Goal: Information Seeking & Learning: Learn about a topic

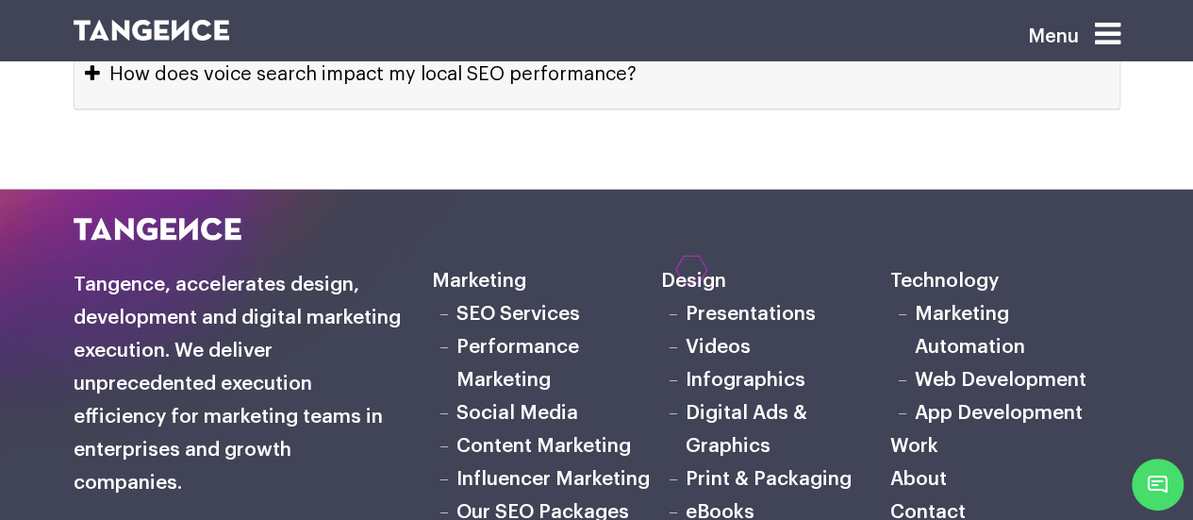
scroll to position [9506, 0]
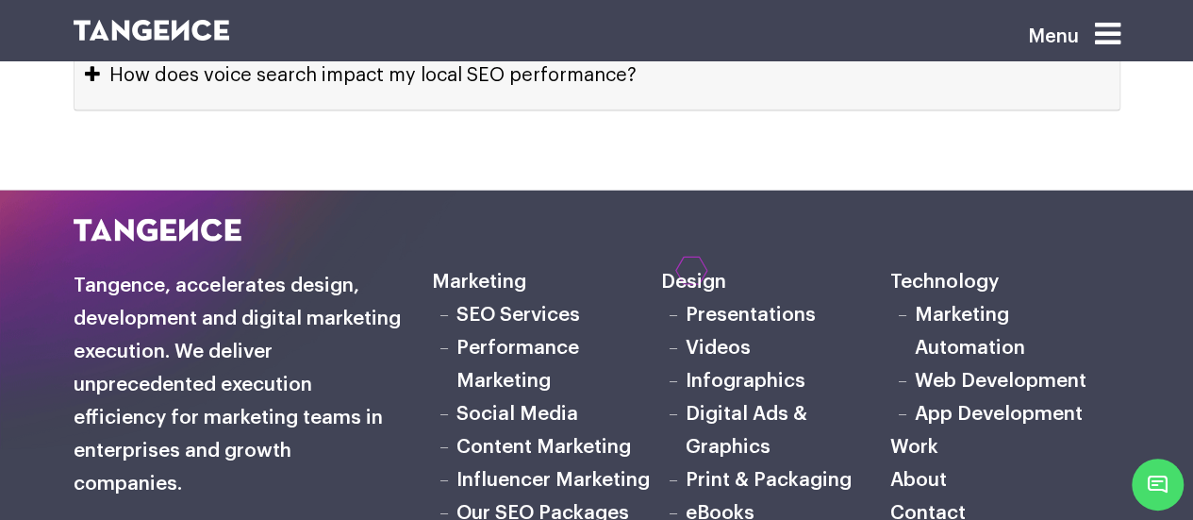
click at [497, 338] on link "Performance Marketing" at bounding box center [517, 364] width 123 height 53
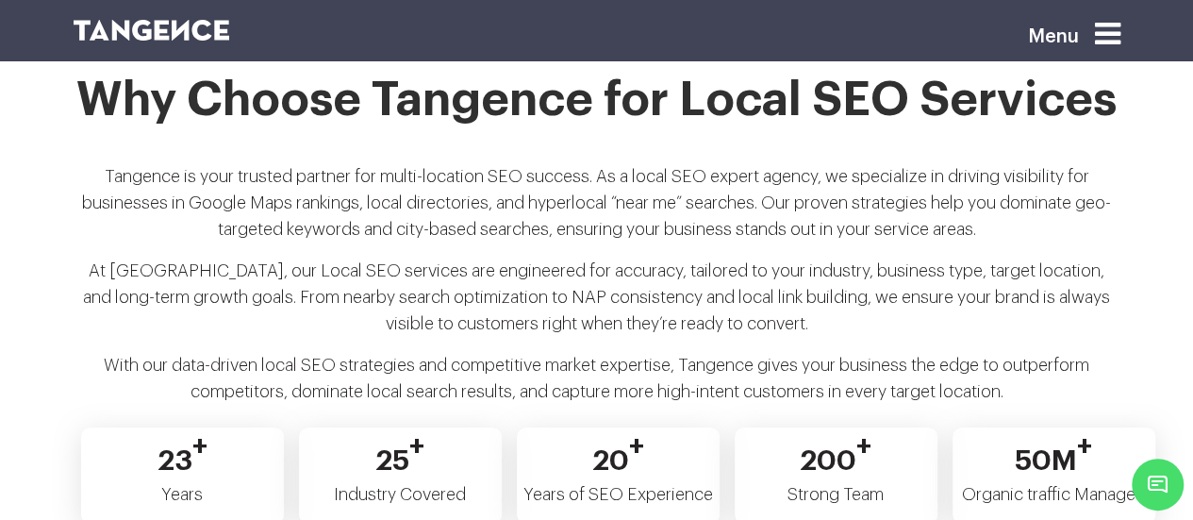
scroll to position [9271, 0]
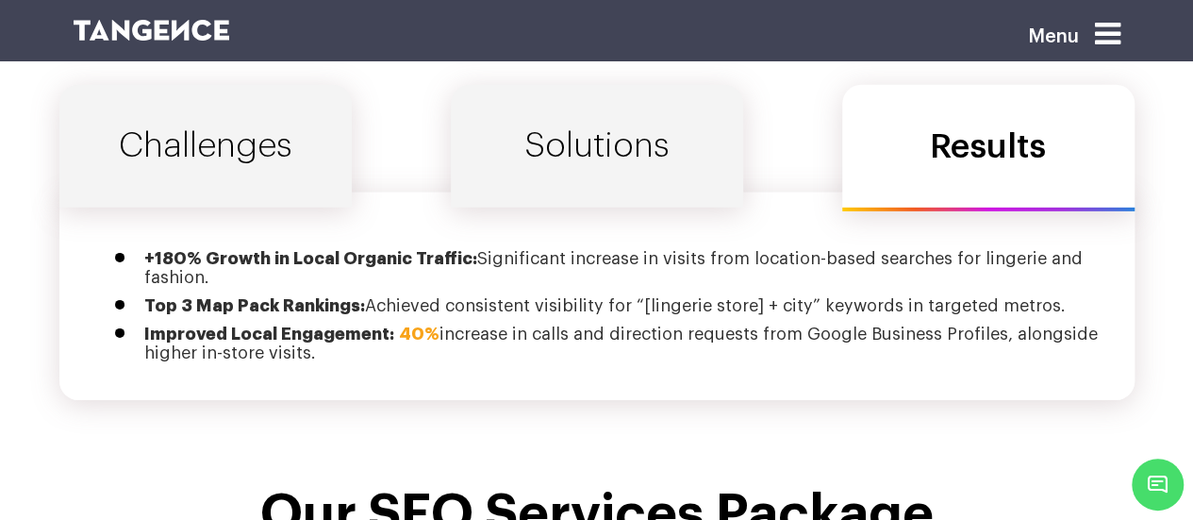
scroll to position [6493, 0]
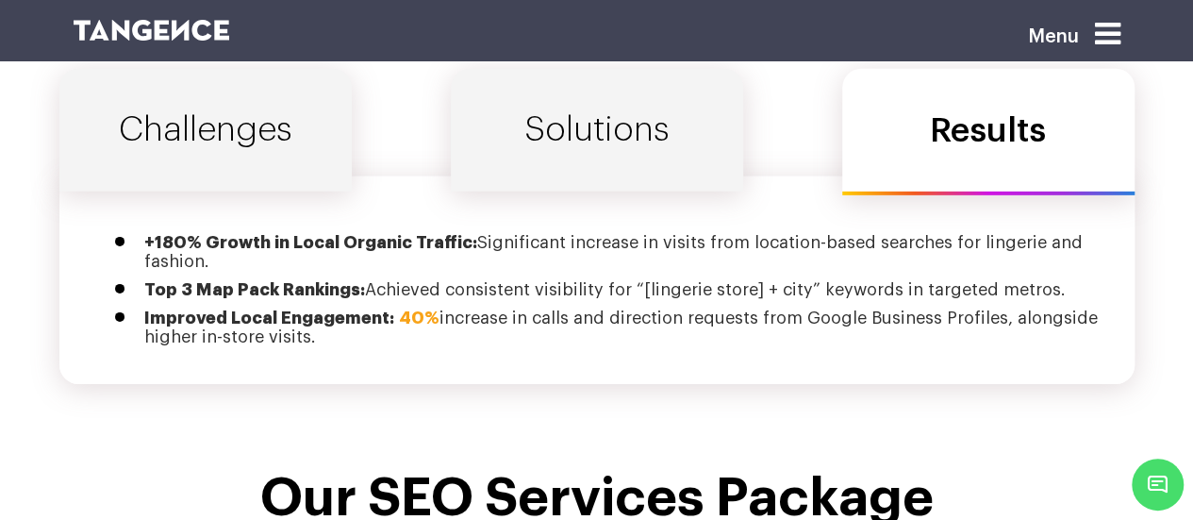
click at [614, 91] on link "Solutions" at bounding box center [597, 130] width 292 height 123
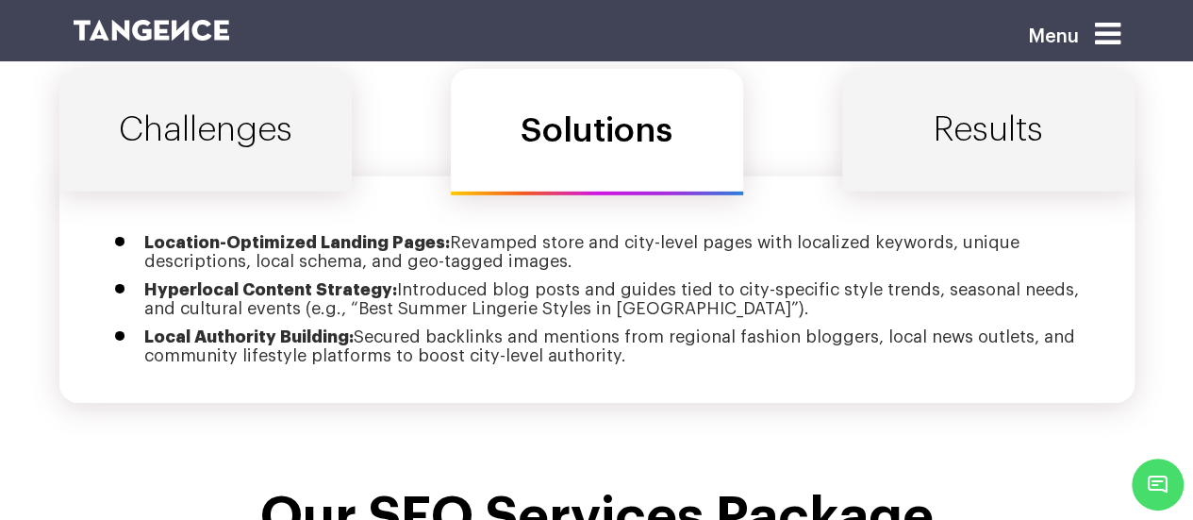
click at [309, 97] on link "Challenges" at bounding box center [205, 130] width 292 height 123
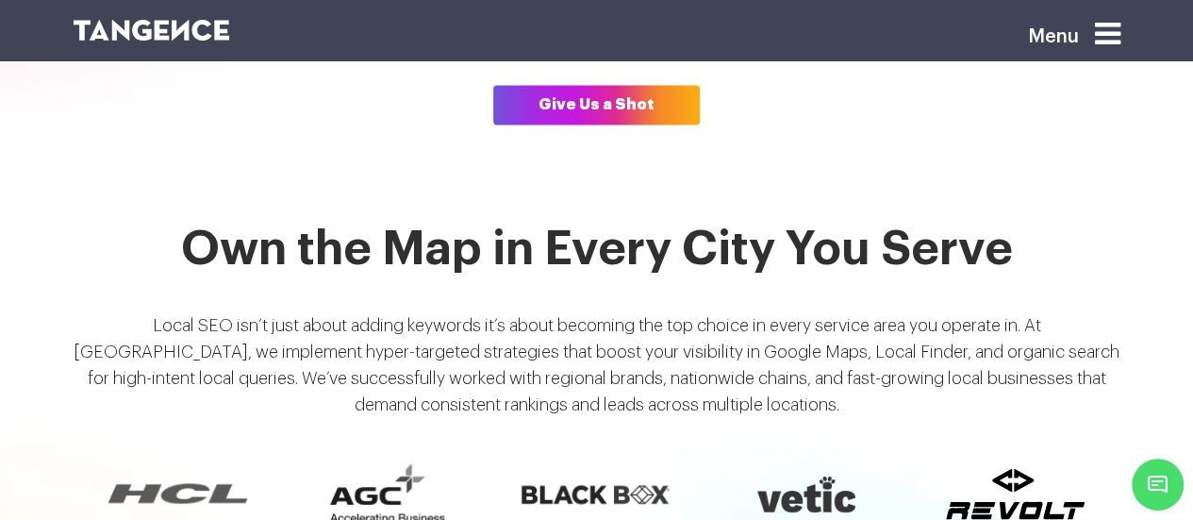
scroll to position [1334, 0]
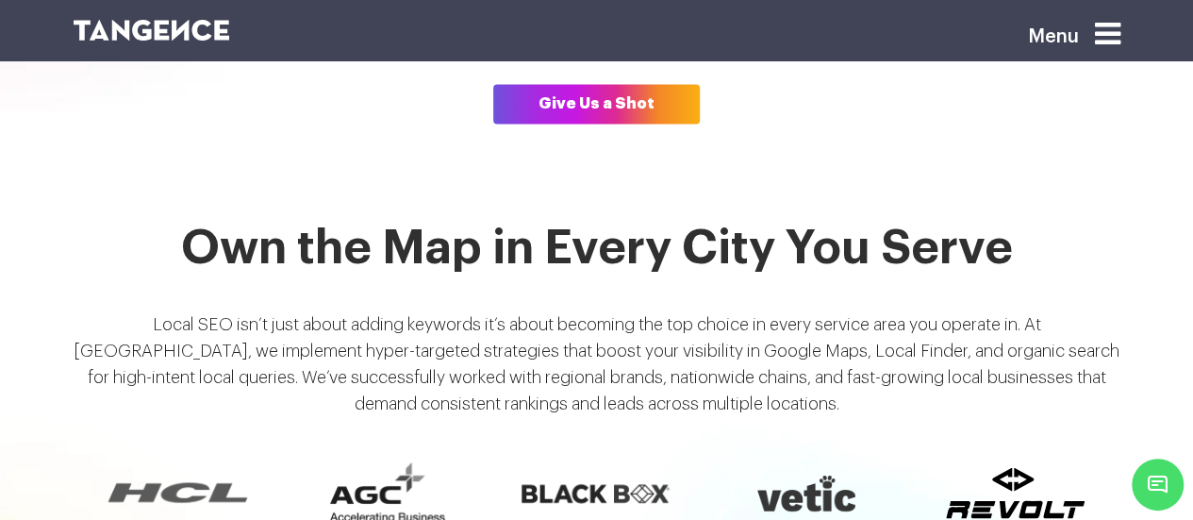
drag, startPoint x: 451, startPoint y: 273, endPoint x: 392, endPoint y: 271, distance: 58.5
click at [392, 271] on div "Own the Map in Every City You Serve Local SEO isn’t just about adding keywords …" at bounding box center [596, 327] width 1075 height 209
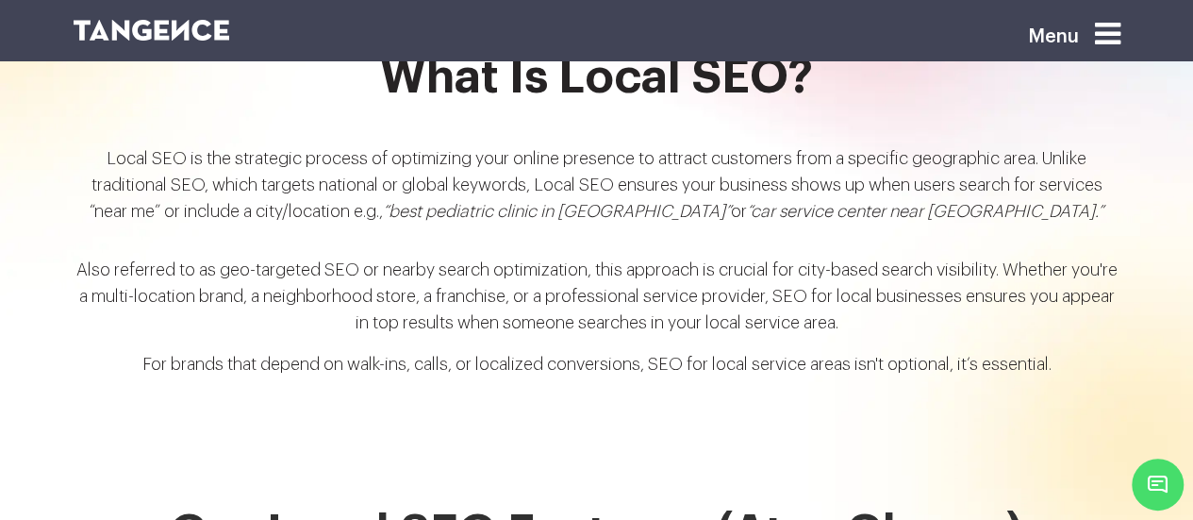
scroll to position [2055, 0]
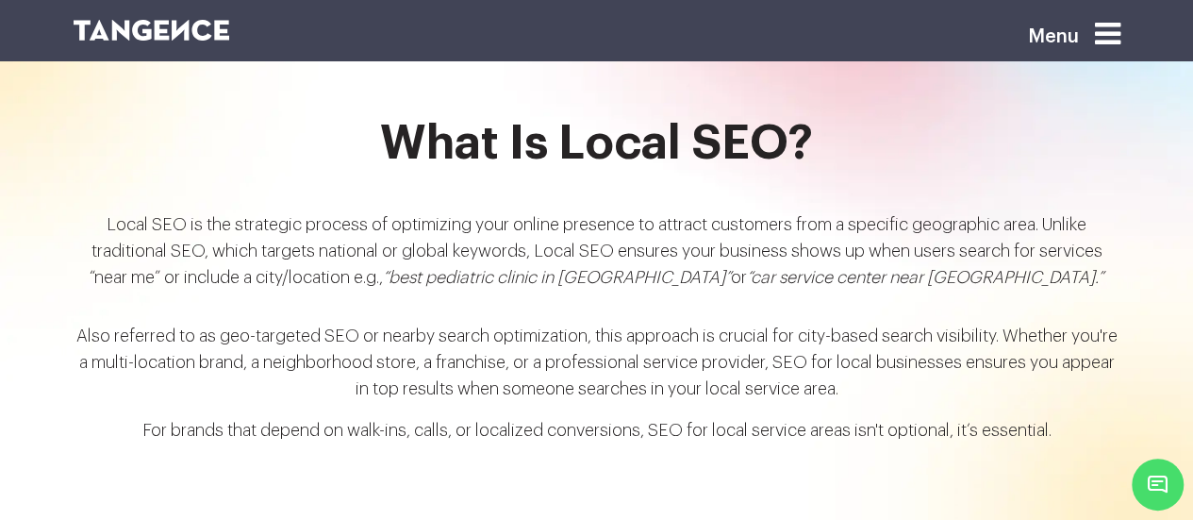
click at [398, 129] on h2 "What Is Local SEO?" at bounding box center [597, 155] width 1047 height 75
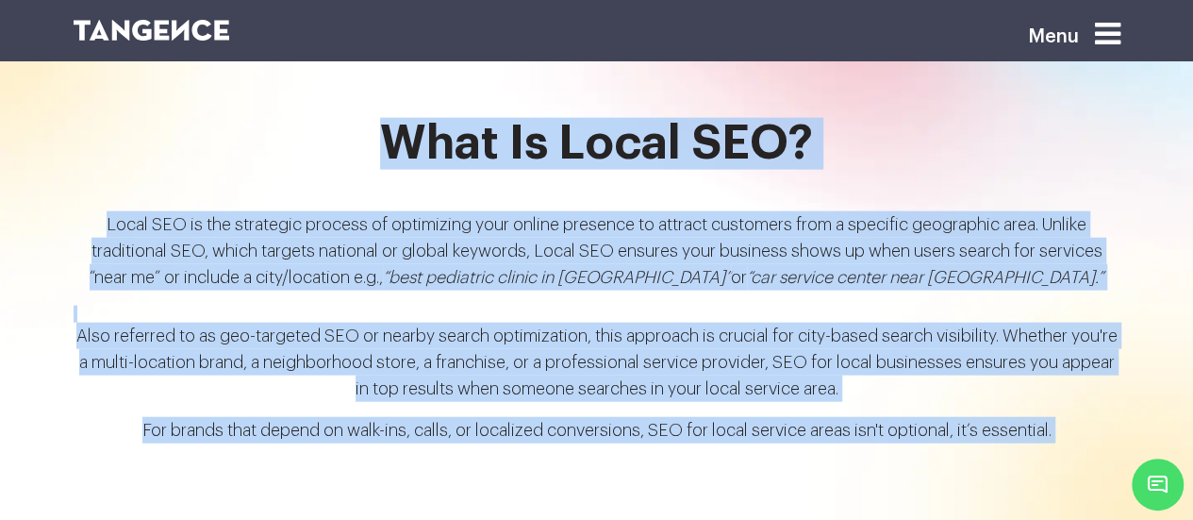
click at [1061, 417] on p "For brands that depend on walk-ins, calls, or localized conversions, SEO for lo…" at bounding box center [597, 437] width 1047 height 41
copy div "What Is Local SEO? Local SEO is the strategic process of optimizing your online…"
click at [1070, 371] on p "Also referred to as geo-targeted SEO or nearby search optimization, this approa…" at bounding box center [597, 370] width 1047 height 94
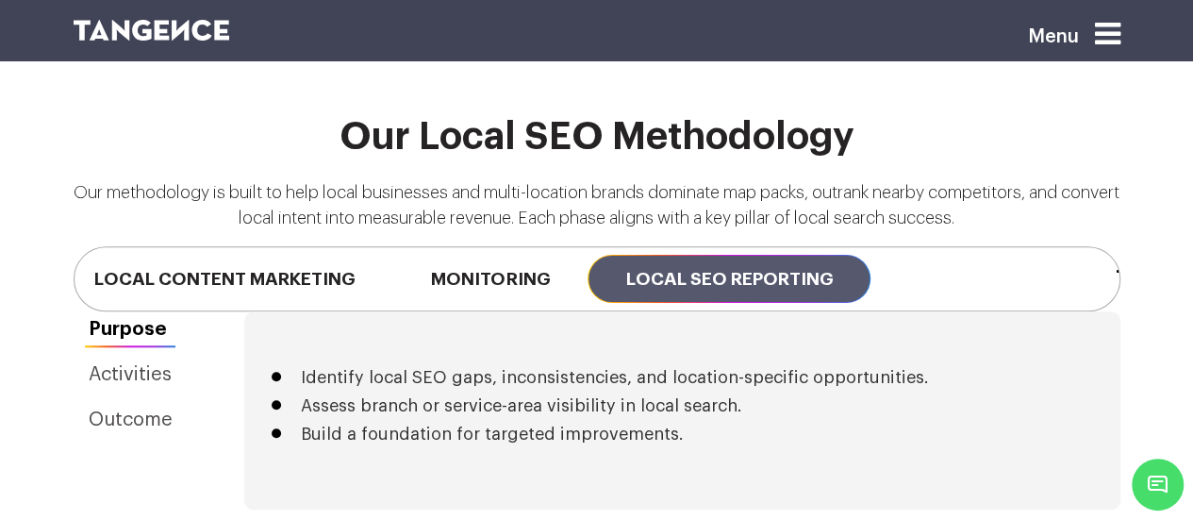
scroll to position [0, 19]
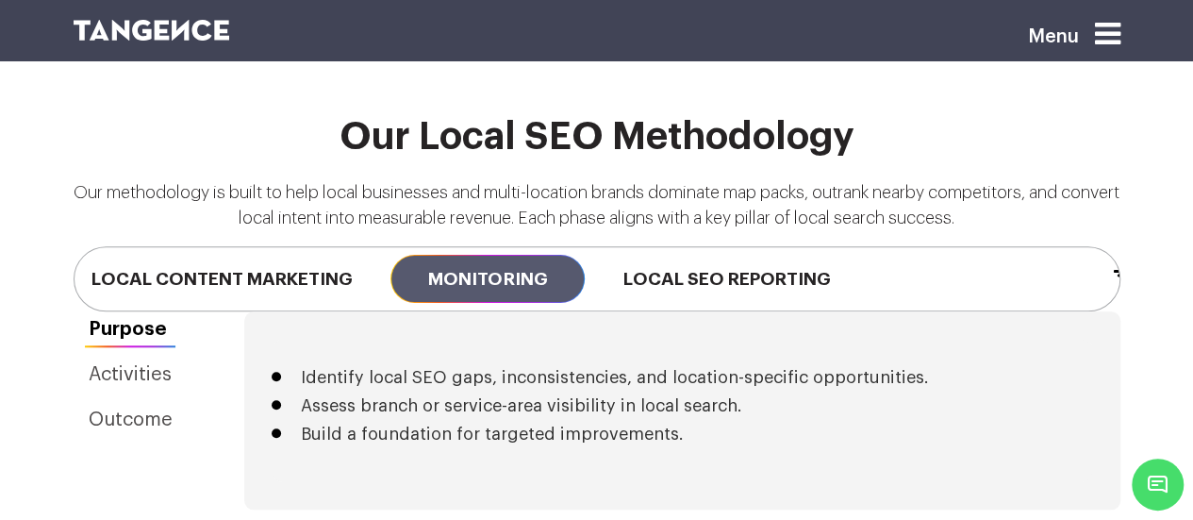
click at [502, 255] on span "Monitoring" at bounding box center [487, 279] width 194 height 48
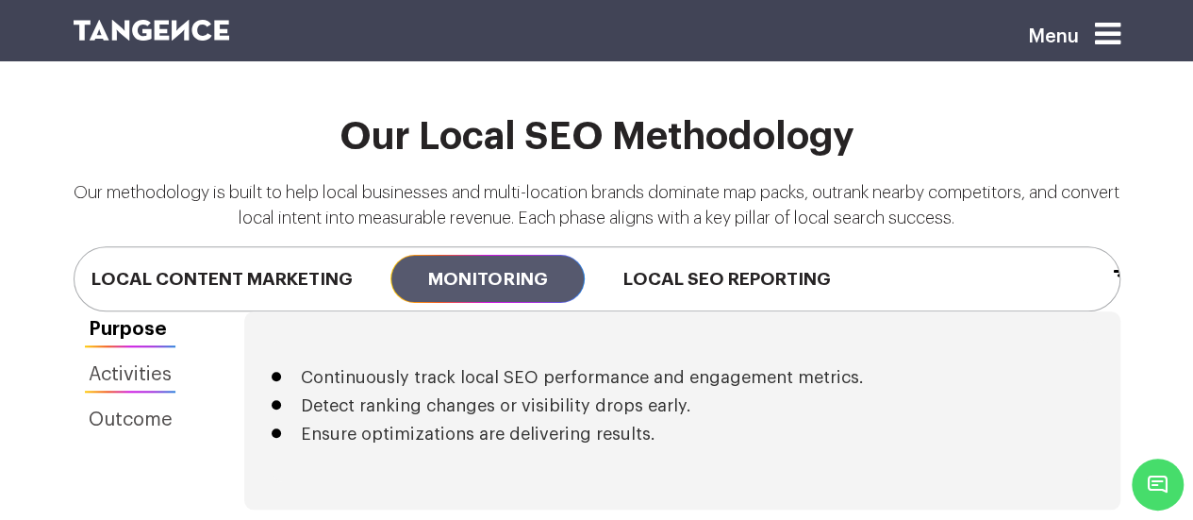
click at [143, 356] on link "Activities" at bounding box center [131, 374] width 114 height 36
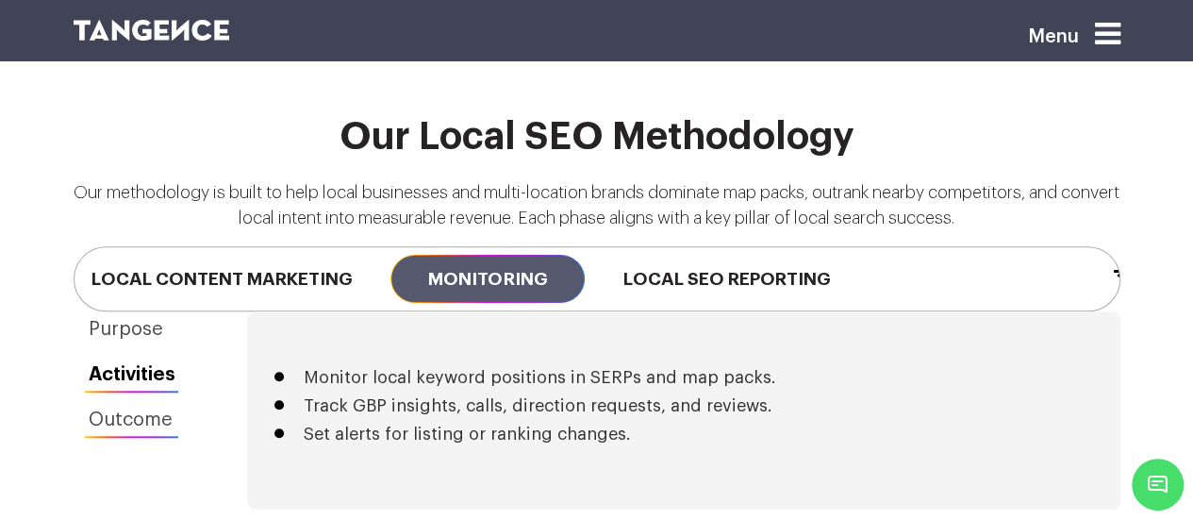
click at [141, 402] on link "Outcome" at bounding box center [132, 420] width 117 height 36
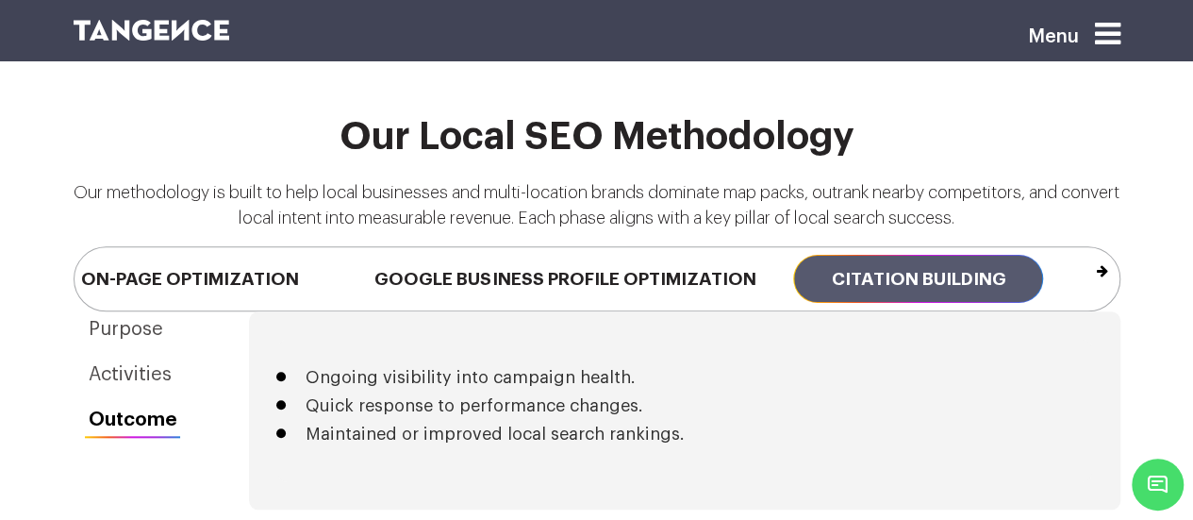
scroll to position [0, 38]
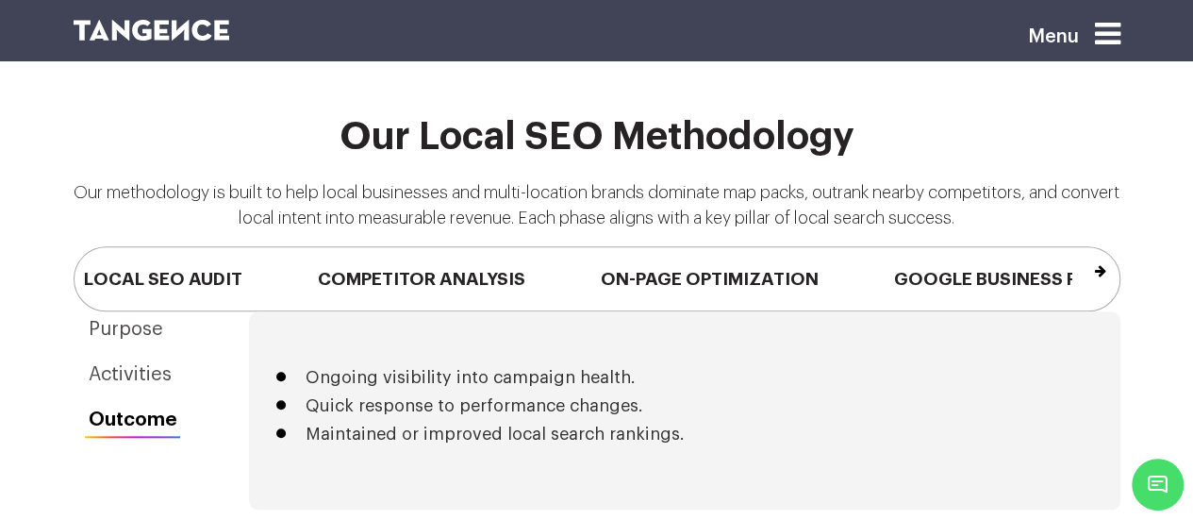
click at [1072, 255] on button "Next" at bounding box center [1071, 270] width 1 height 30
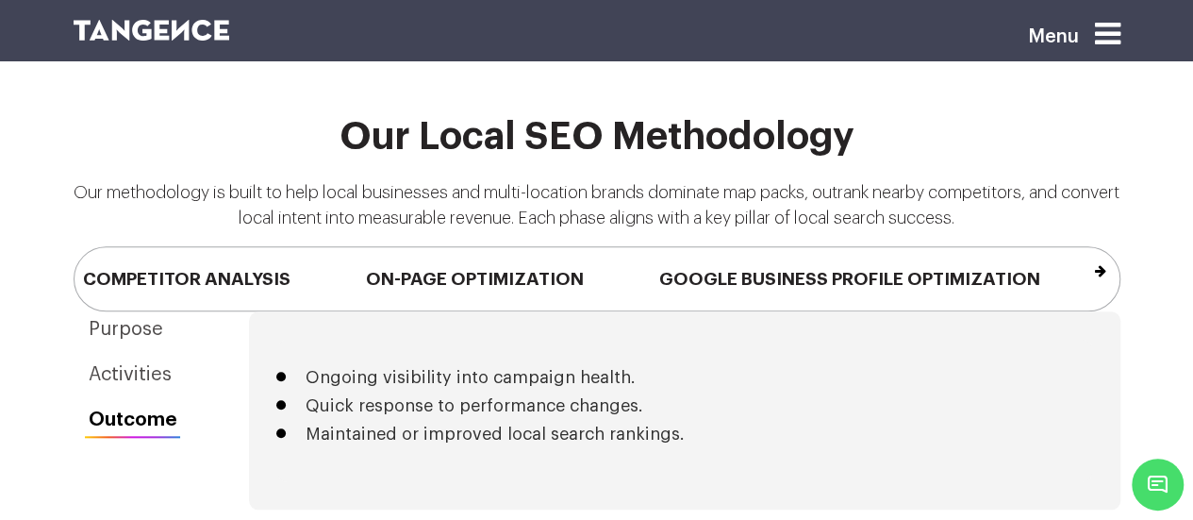
click at [1072, 255] on button "Next" at bounding box center [1071, 270] width 1 height 30
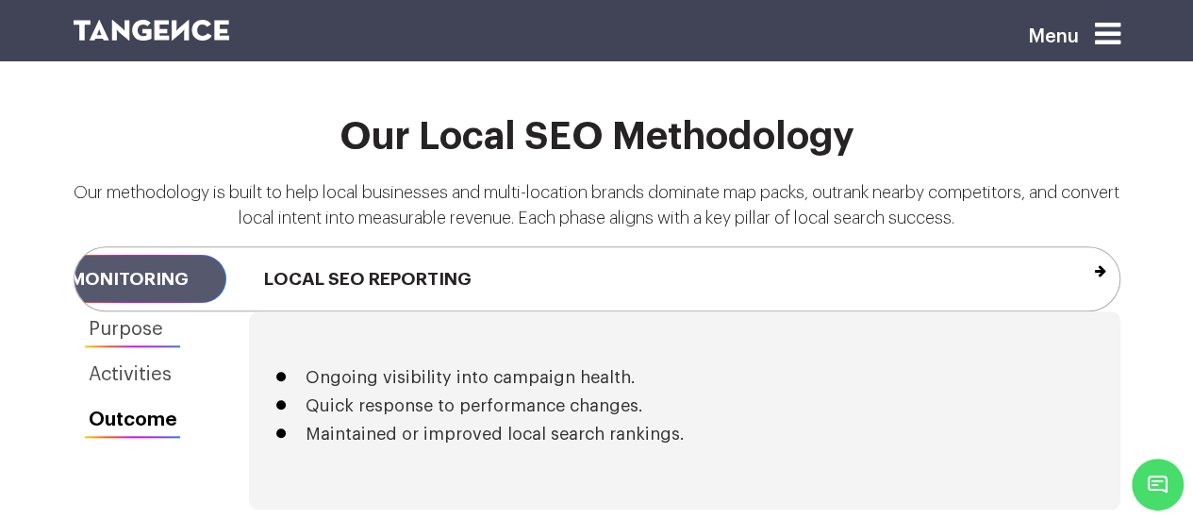
click at [155, 311] on link "Purpose" at bounding box center [133, 329] width 119 height 36
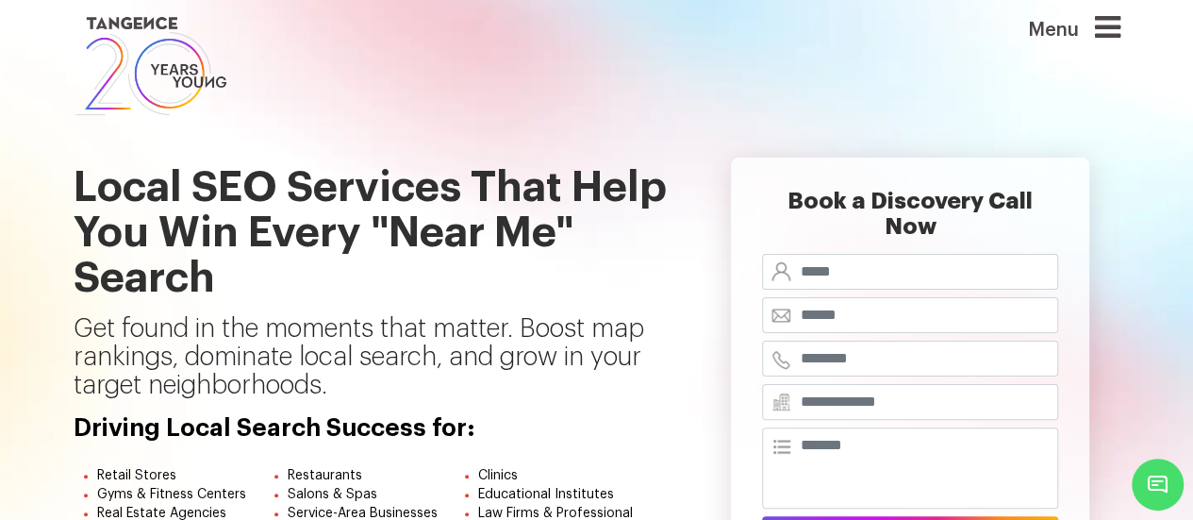
scroll to position [45, 0]
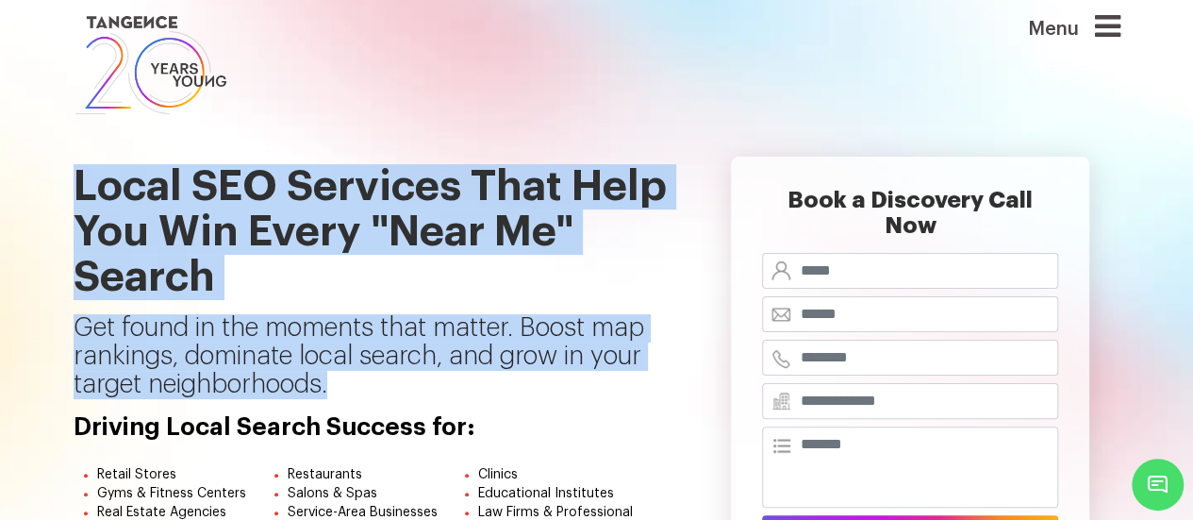
drag, startPoint x: 74, startPoint y: 189, endPoint x: 424, endPoint y: 376, distance: 397.9
click at [424, 376] on div "Local SEO Services That Help You Win Every "Near Me" Search Get found in the mo…" at bounding box center [373, 266] width 599 height 295
copy div "Local SEO Services That Help You Win Every "Near Me" Search Get found in the mo…"
click at [424, 376] on p "Get found in the moments that matter. Boost map rankings, dominate local search…" at bounding box center [373, 364] width 599 height 100
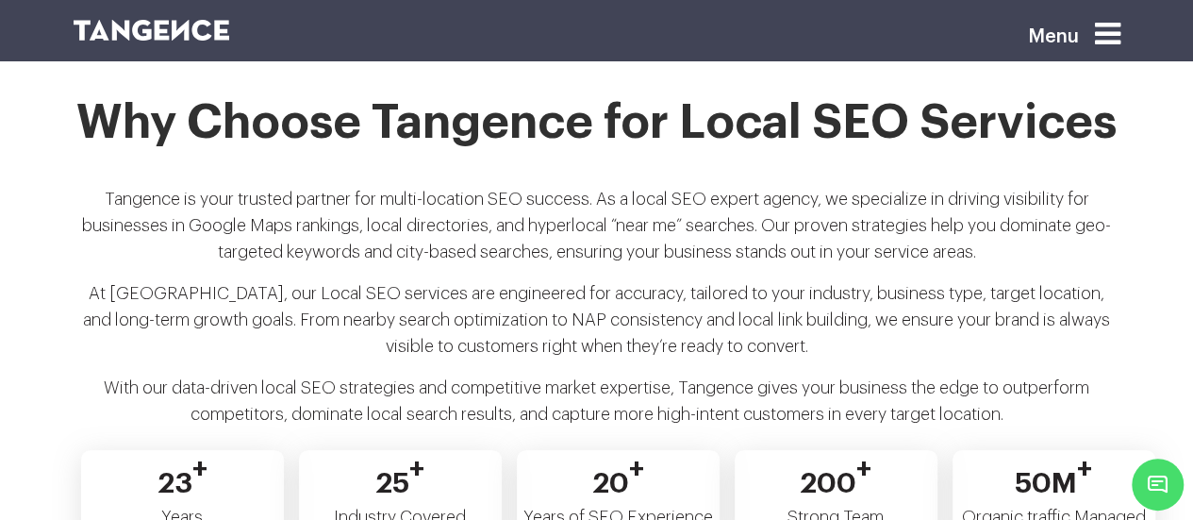
scroll to position [3774, 0]
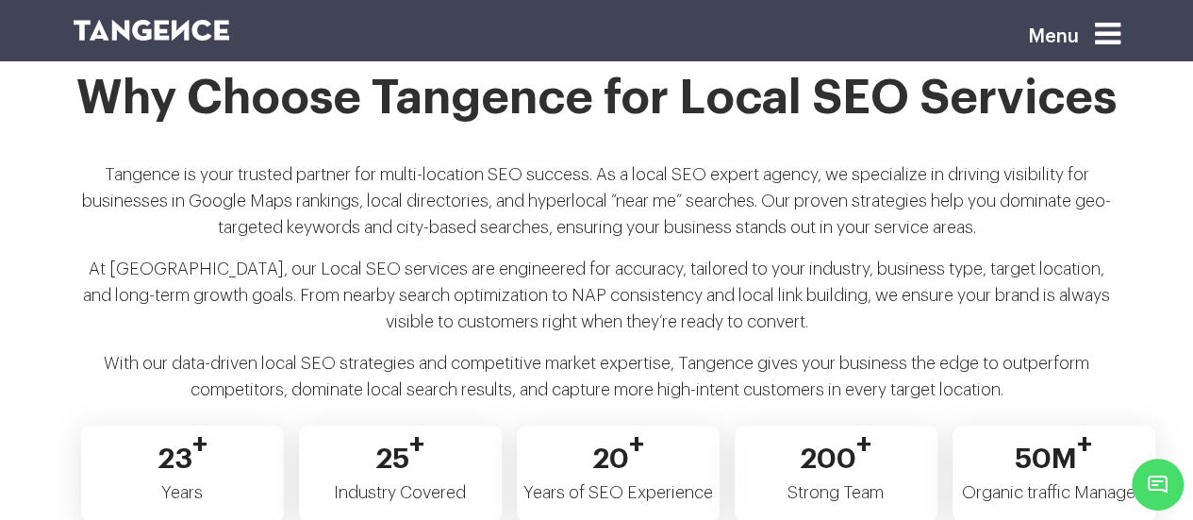
click at [128, 58] on div at bounding box center [507, 42] width 896 height 53
click at [128, 66] on div at bounding box center [507, 42] width 896 height 53
click at [141, 80] on h2 "Why Choose Tangence for Local SEO Services" at bounding box center [597, 110] width 1047 height 75
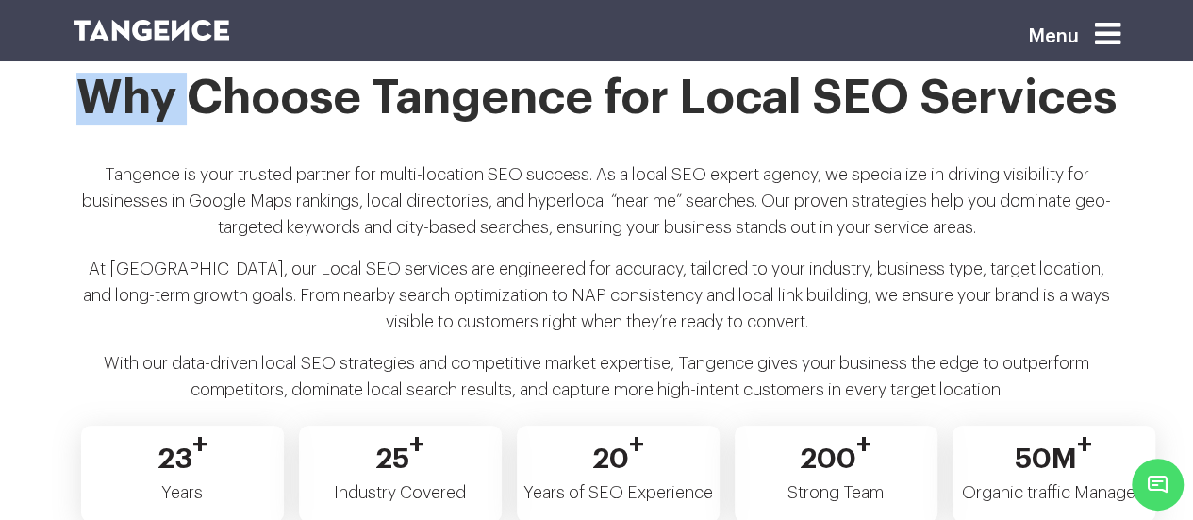
click at [141, 80] on h2 "Why Choose Tangence for Local SEO Services" at bounding box center [597, 110] width 1047 height 75
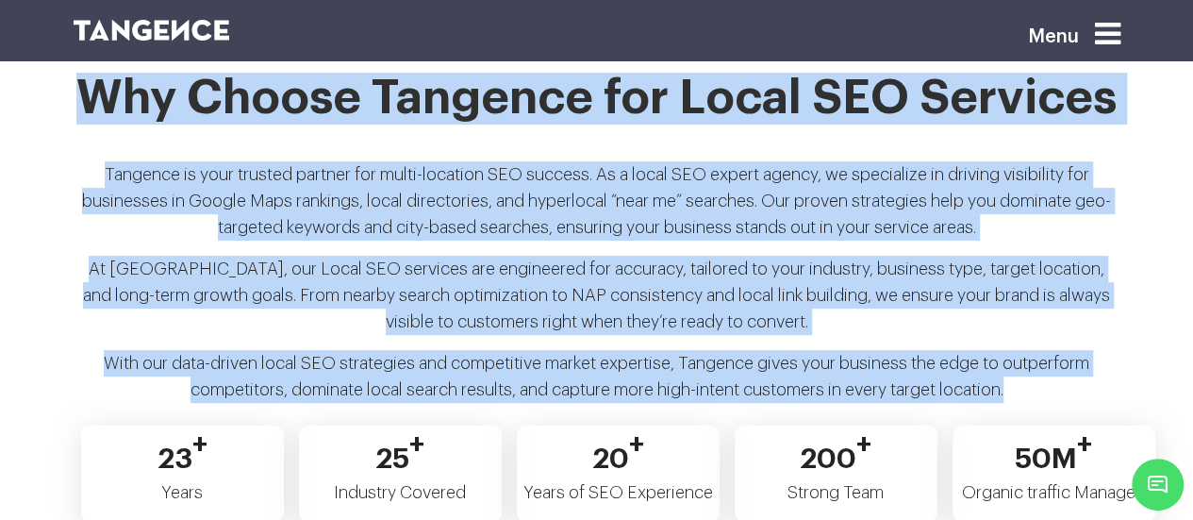
click at [1034, 350] on p "With our data-driven local SEO strategies and competitive market expertise, Tan…" at bounding box center [597, 384] width 1047 height 68
copy div "Why Choose Tangence for Local SEO Services Tangence is your trusted partner for…"
click at [1129, 363] on div "Why Choose Tangence for Local SEO Services Tangence is your trusted partner for…" at bounding box center [596, 245] width 1075 height 345
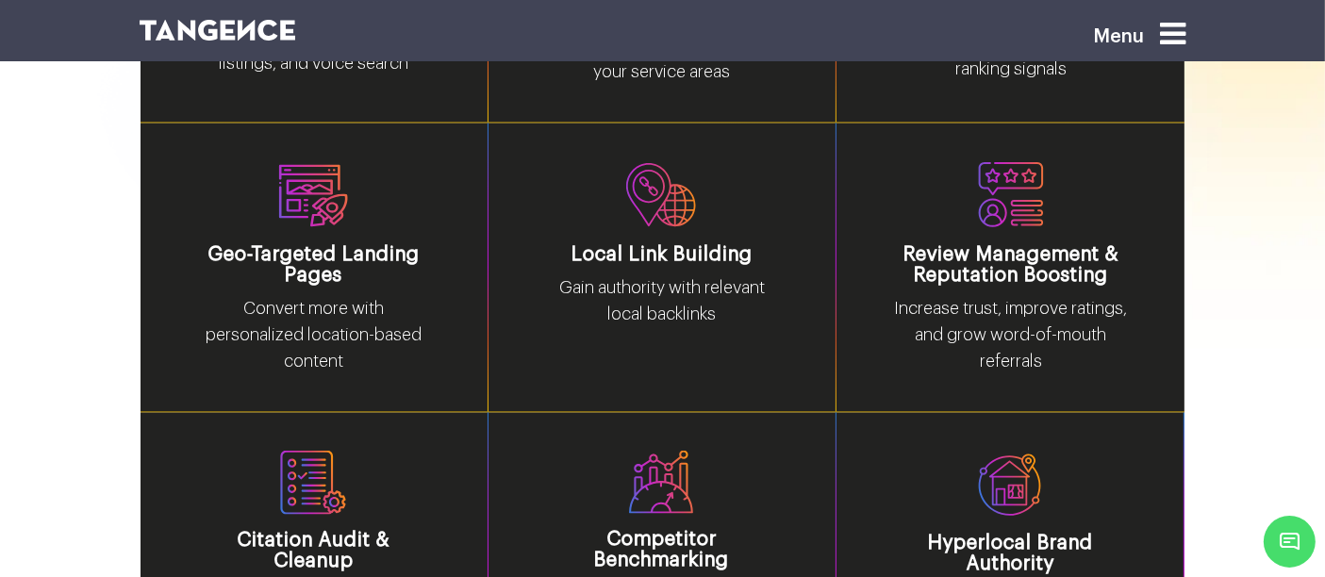
scroll to position [2862, 0]
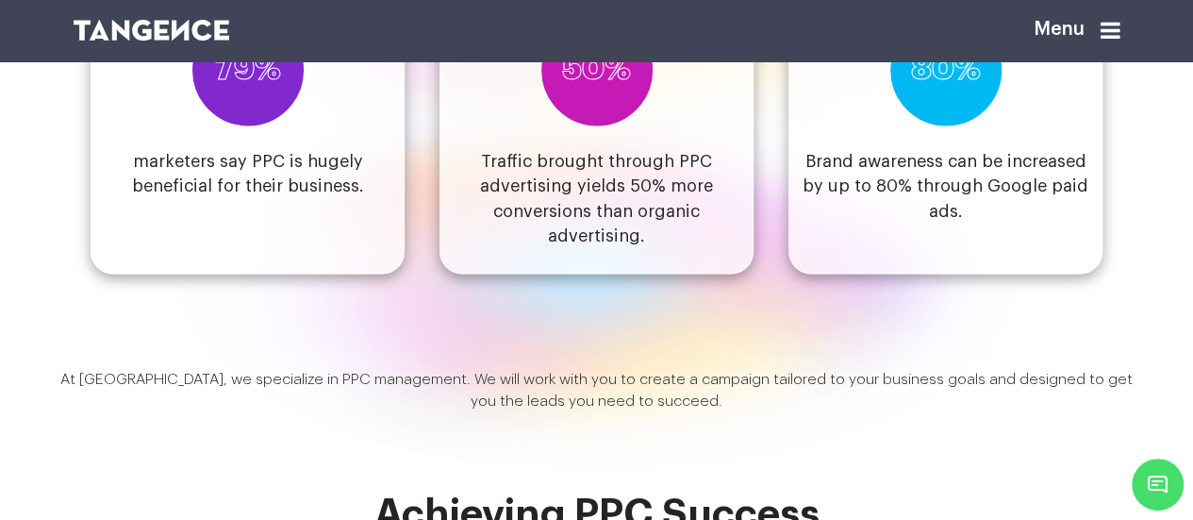
scroll to position [1573, 0]
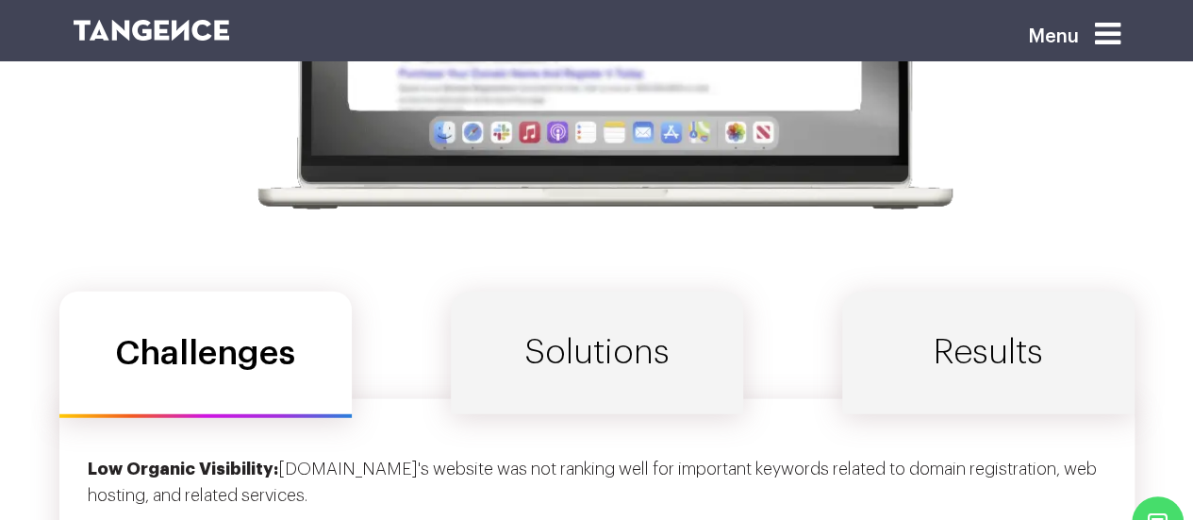
scroll to position [5930, 0]
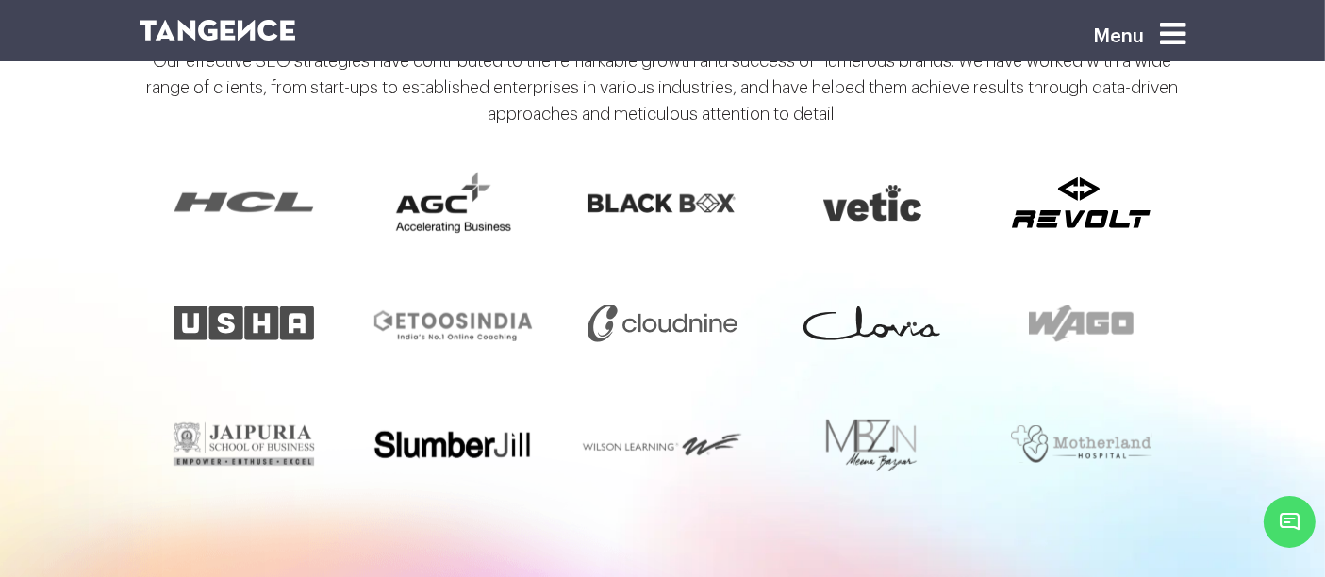
scroll to position [894, 0]
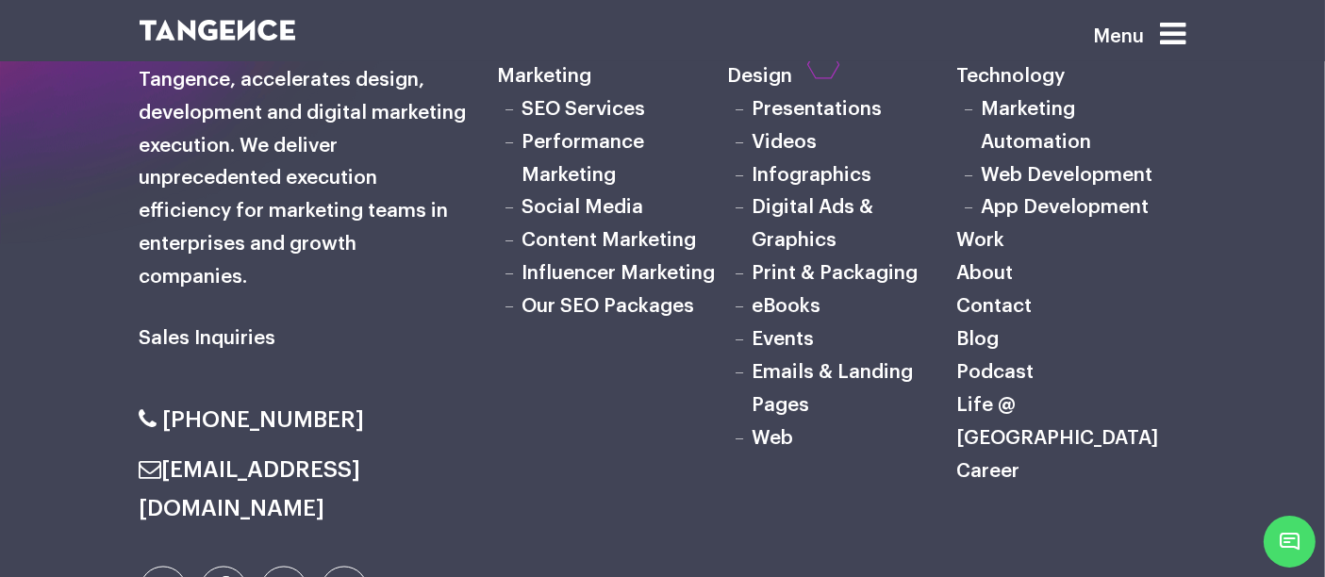
scroll to position [10777, 0]
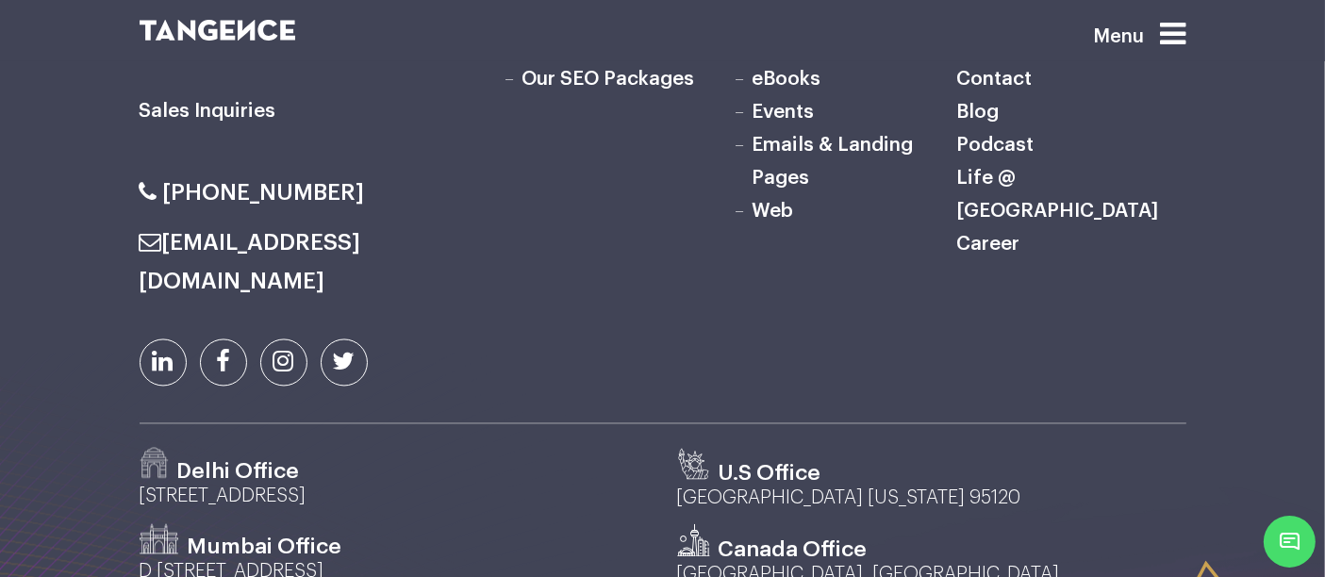
click at [540, 143] on div "Marketing SEO Services Performance Marketing Social Media Content Marketing Inf…" at bounding box center [842, 104] width 717 height 638
